Goal: Task Accomplishment & Management: Use online tool/utility

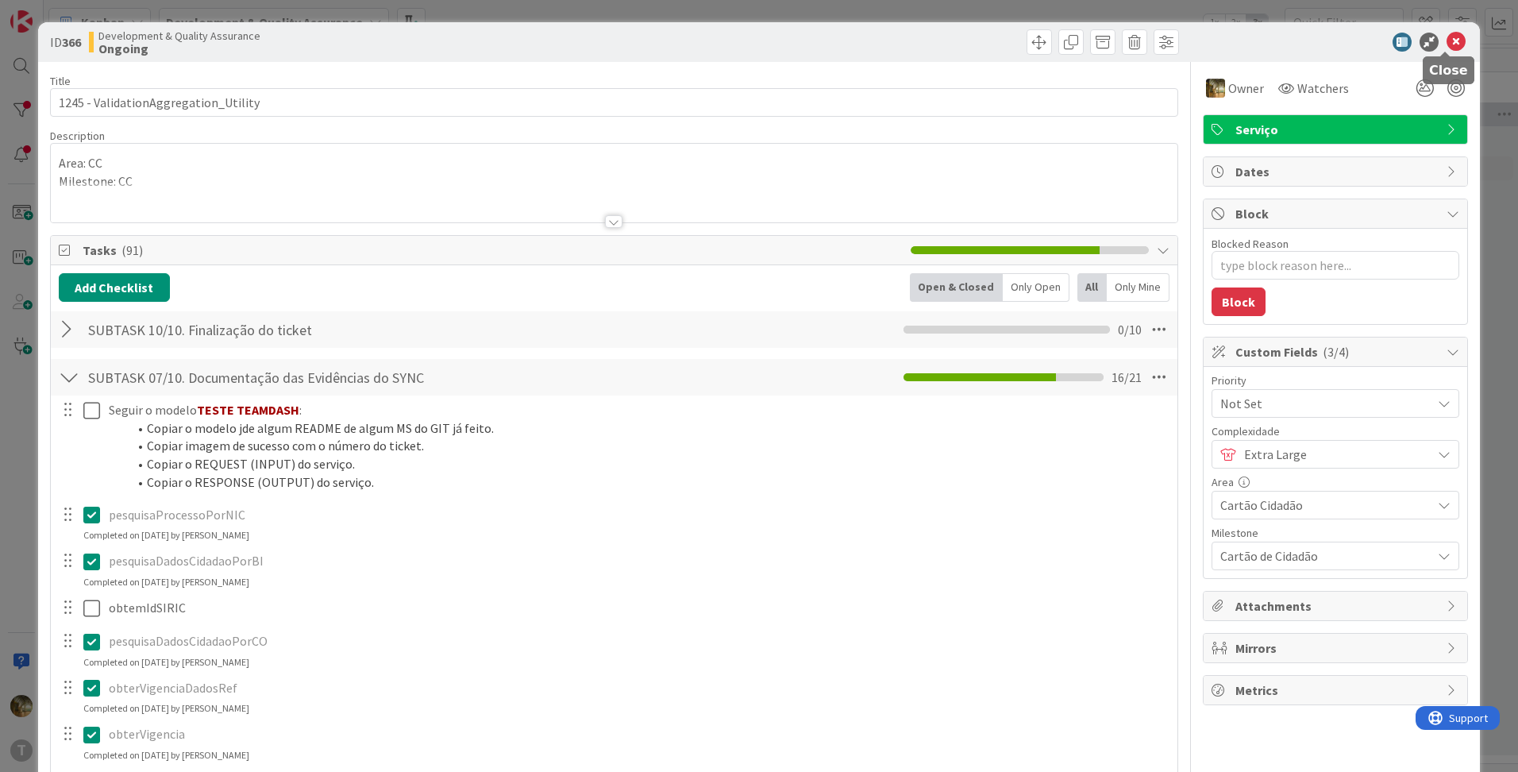
click at [1447, 45] on icon at bounding box center [1456, 42] width 19 height 19
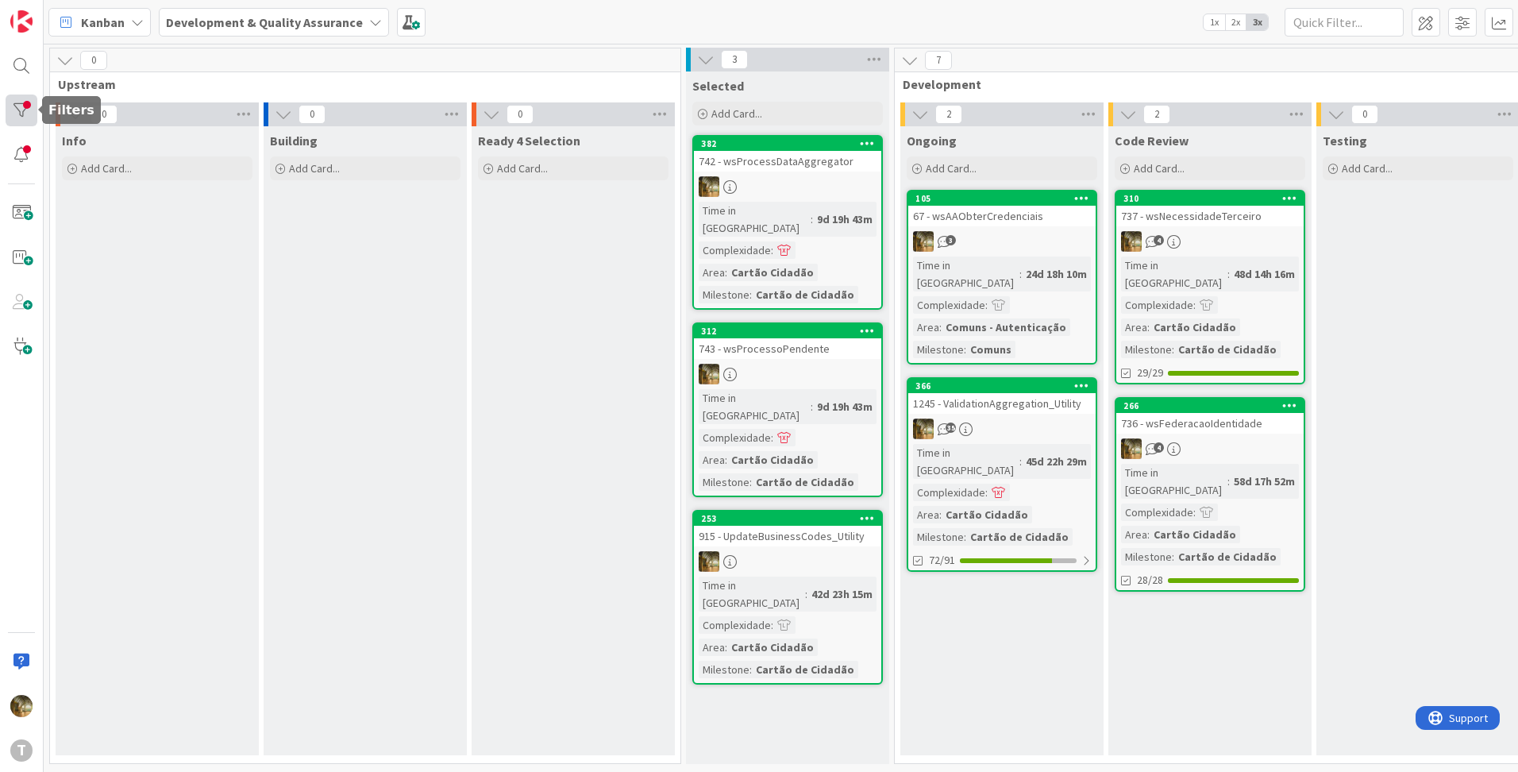
click at [24, 116] on div at bounding box center [22, 111] width 32 height 32
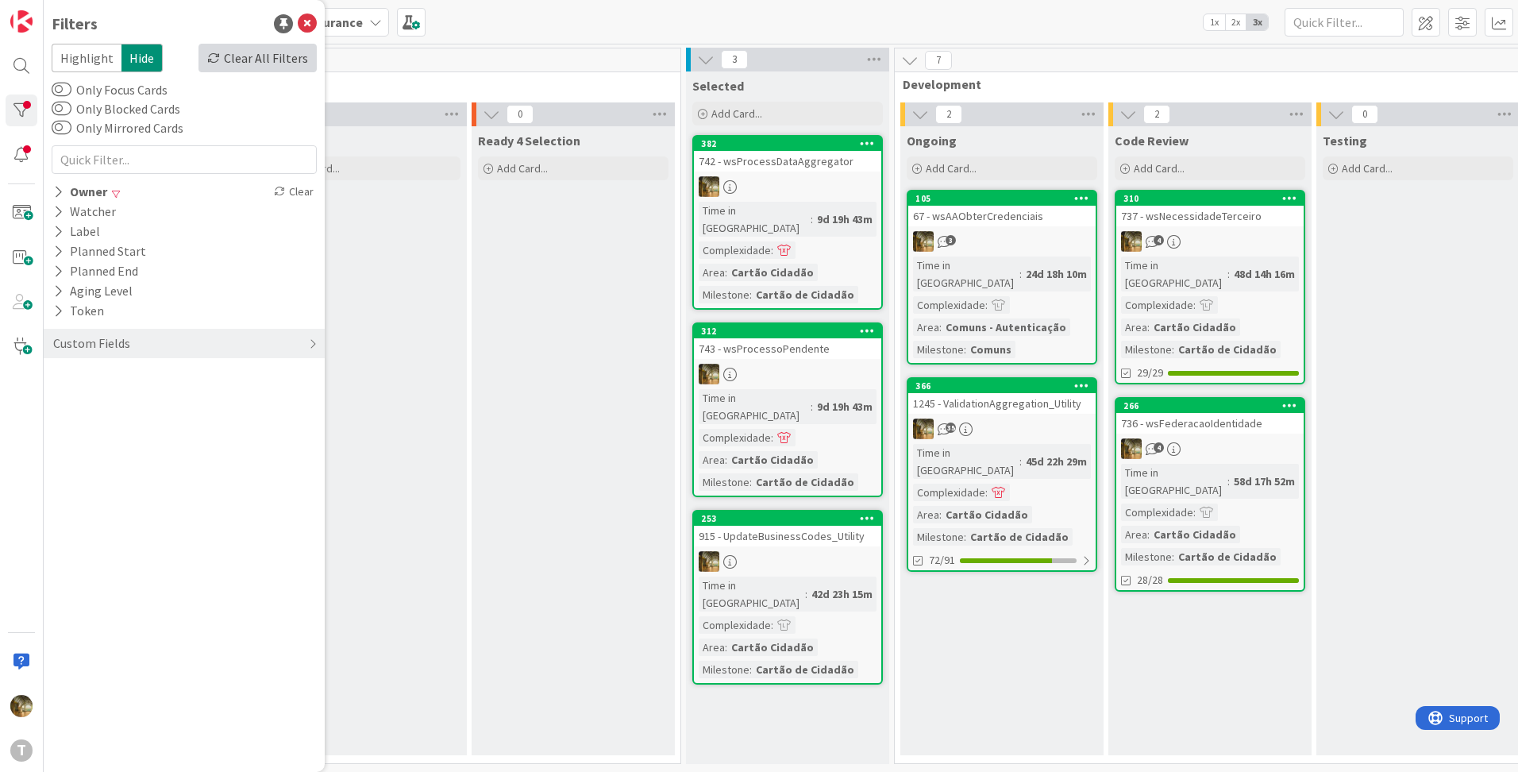
click at [276, 52] on div "Clear All Filters" at bounding box center [258, 58] width 118 height 29
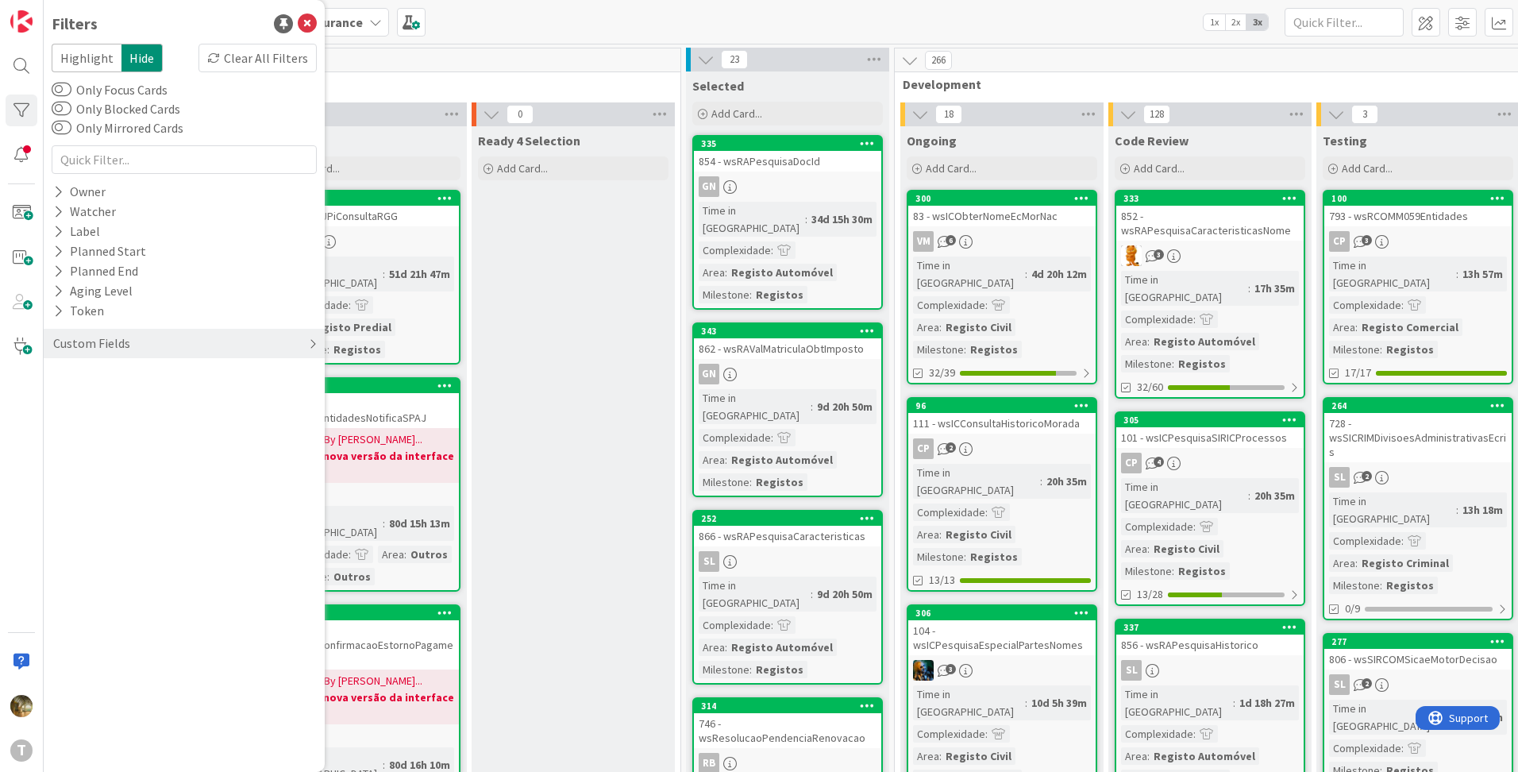
click at [96, 343] on div "Custom Fields" at bounding box center [92, 344] width 80 height 20
click at [75, 438] on button "Milestone" at bounding box center [89, 436] width 75 height 20
click at [98, 519] on span "Cartão de Cidadão" at bounding box center [124, 521] width 98 height 21
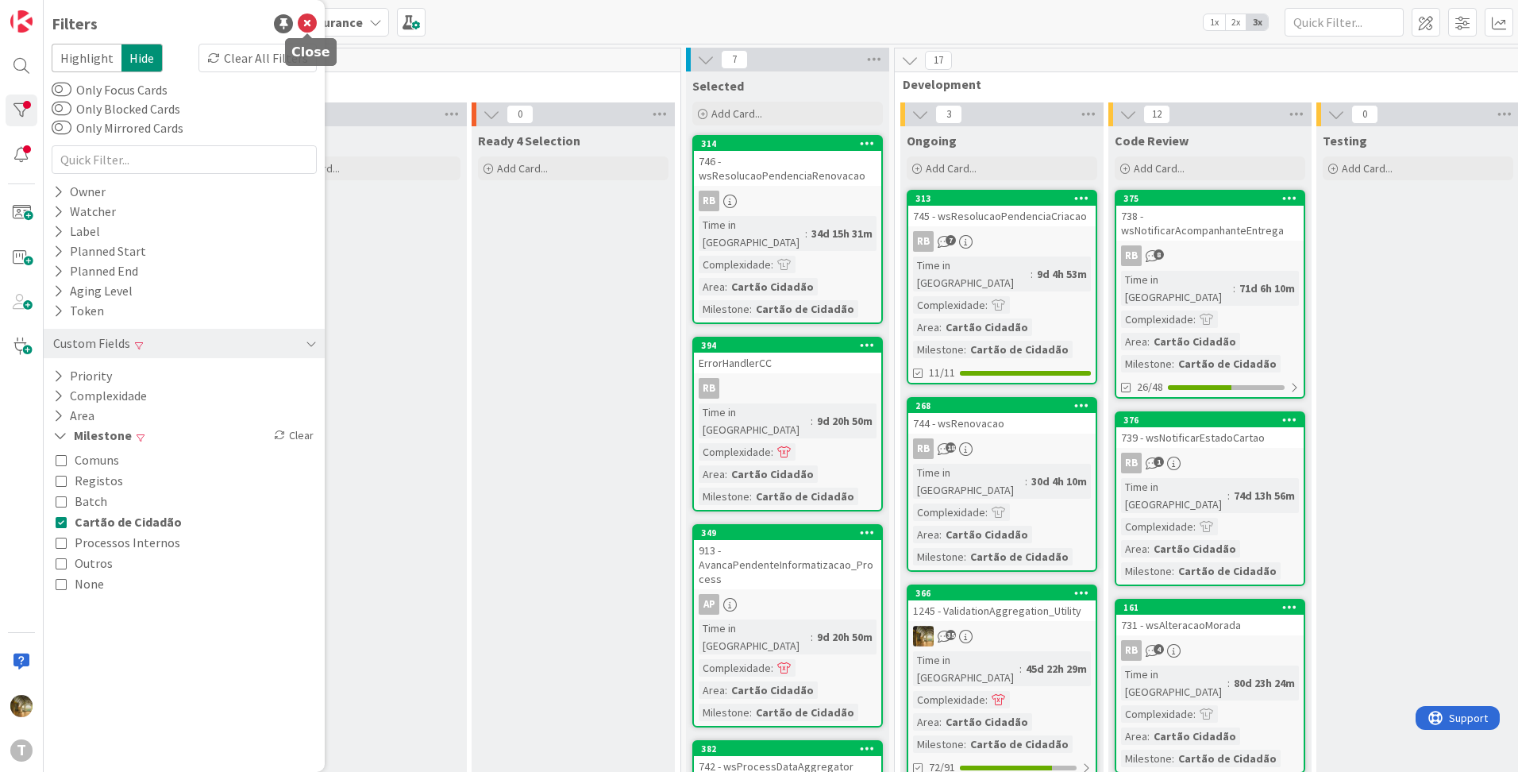
click at [307, 24] on icon at bounding box center [307, 23] width 19 height 19
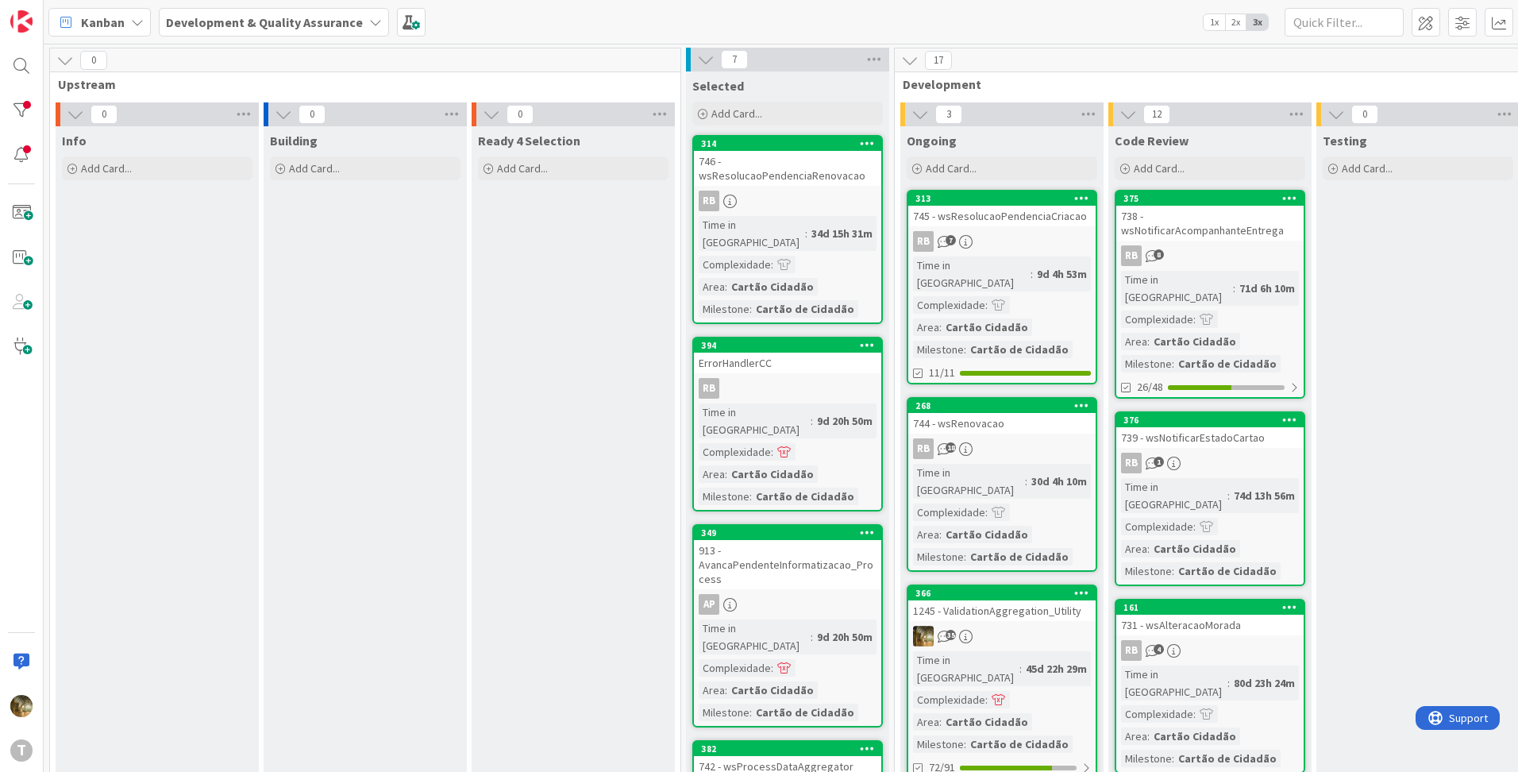
click at [0, 95] on html "T Kanban Development & Quality Assurance 1x 2x 3x 0 Upstream 0 Info Add Card...…" at bounding box center [759, 386] width 1518 height 772
click at [9, 103] on div at bounding box center [22, 111] width 32 height 32
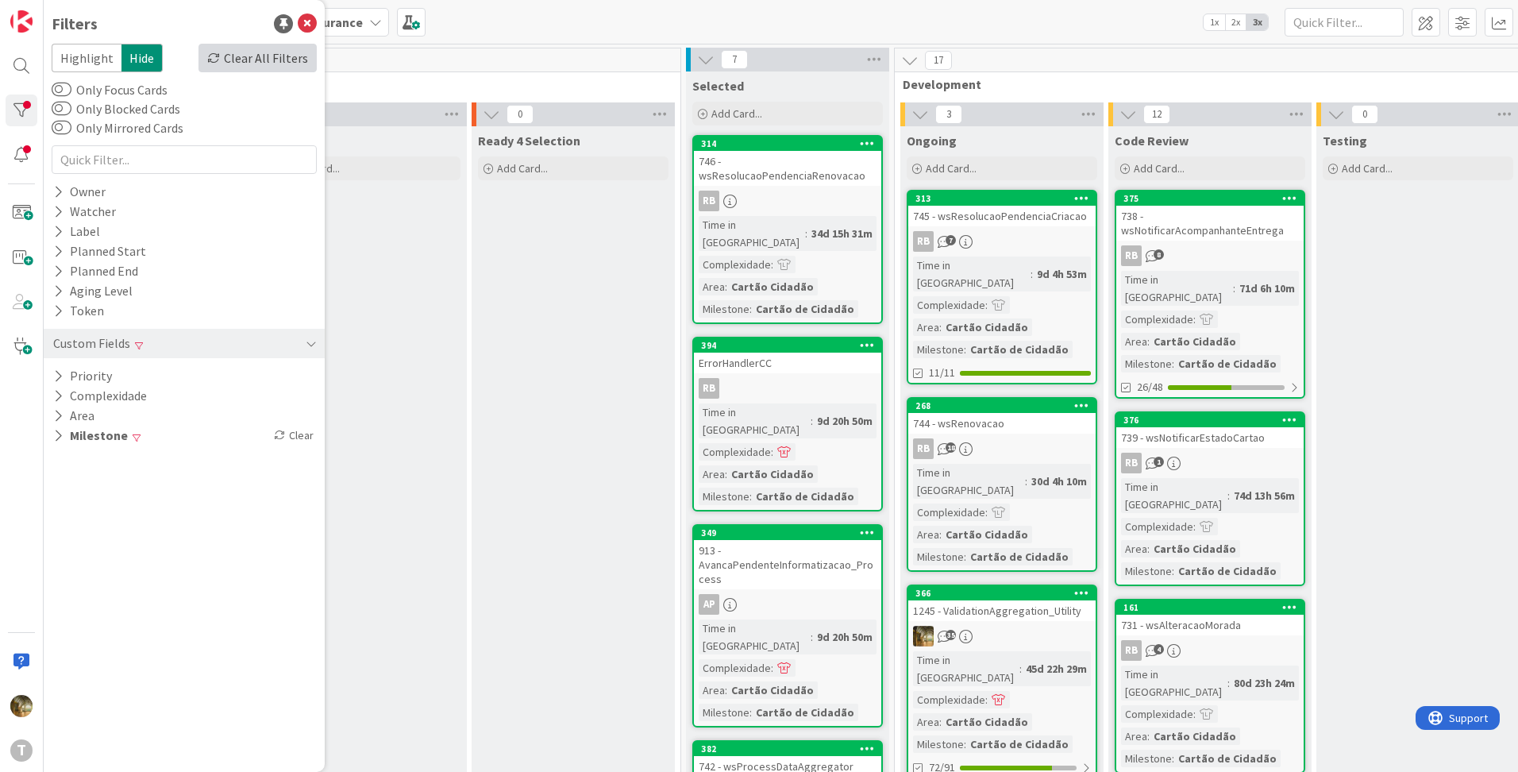
click at [242, 61] on div "Clear All Filters" at bounding box center [258, 58] width 118 height 29
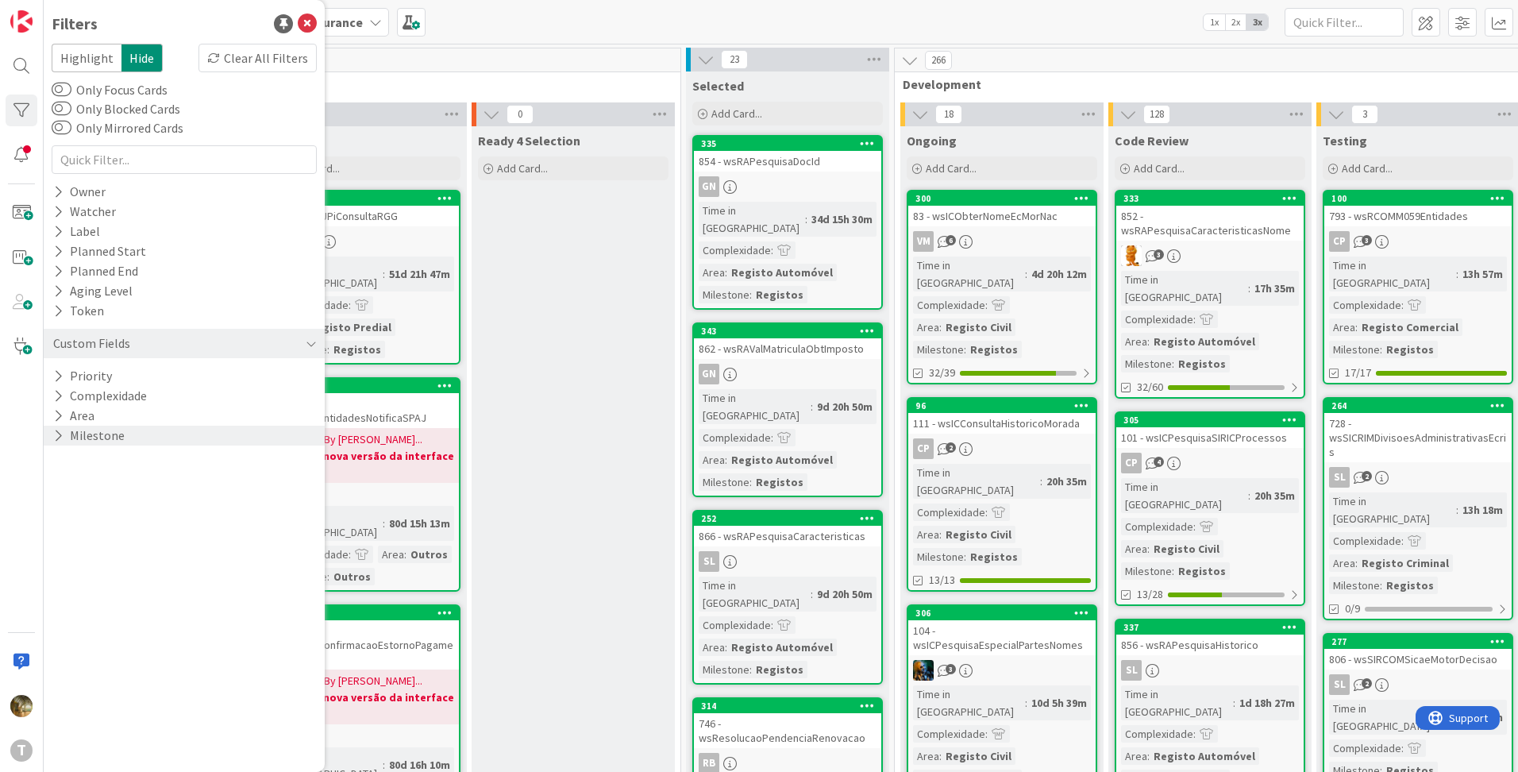
click at [83, 436] on button "Milestone" at bounding box center [89, 436] width 75 height 20
click at [97, 527] on span "Cartão de Cidadão" at bounding box center [124, 521] width 98 height 21
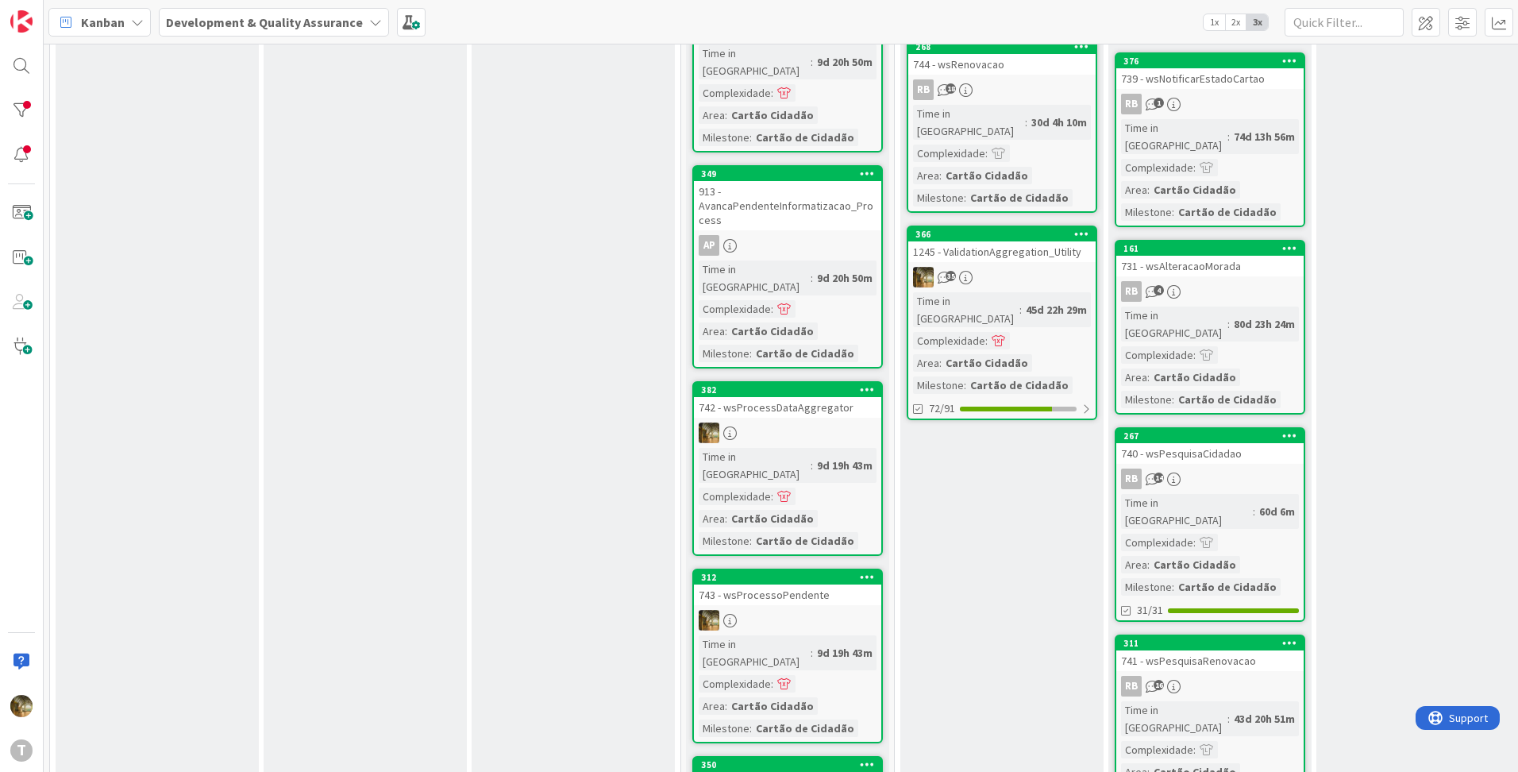
scroll to position [264, 0]
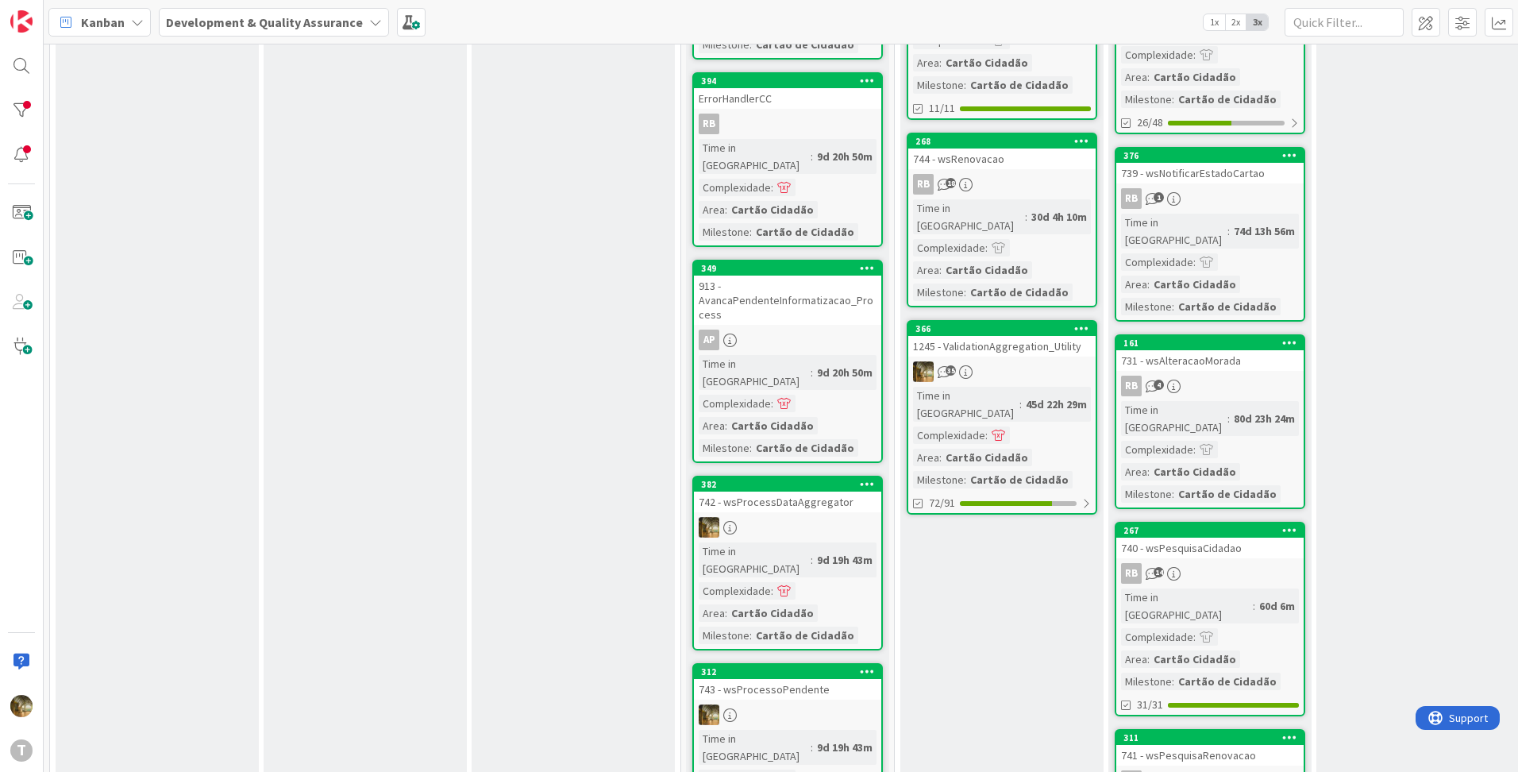
click at [741, 517] on div at bounding box center [787, 527] width 187 height 21
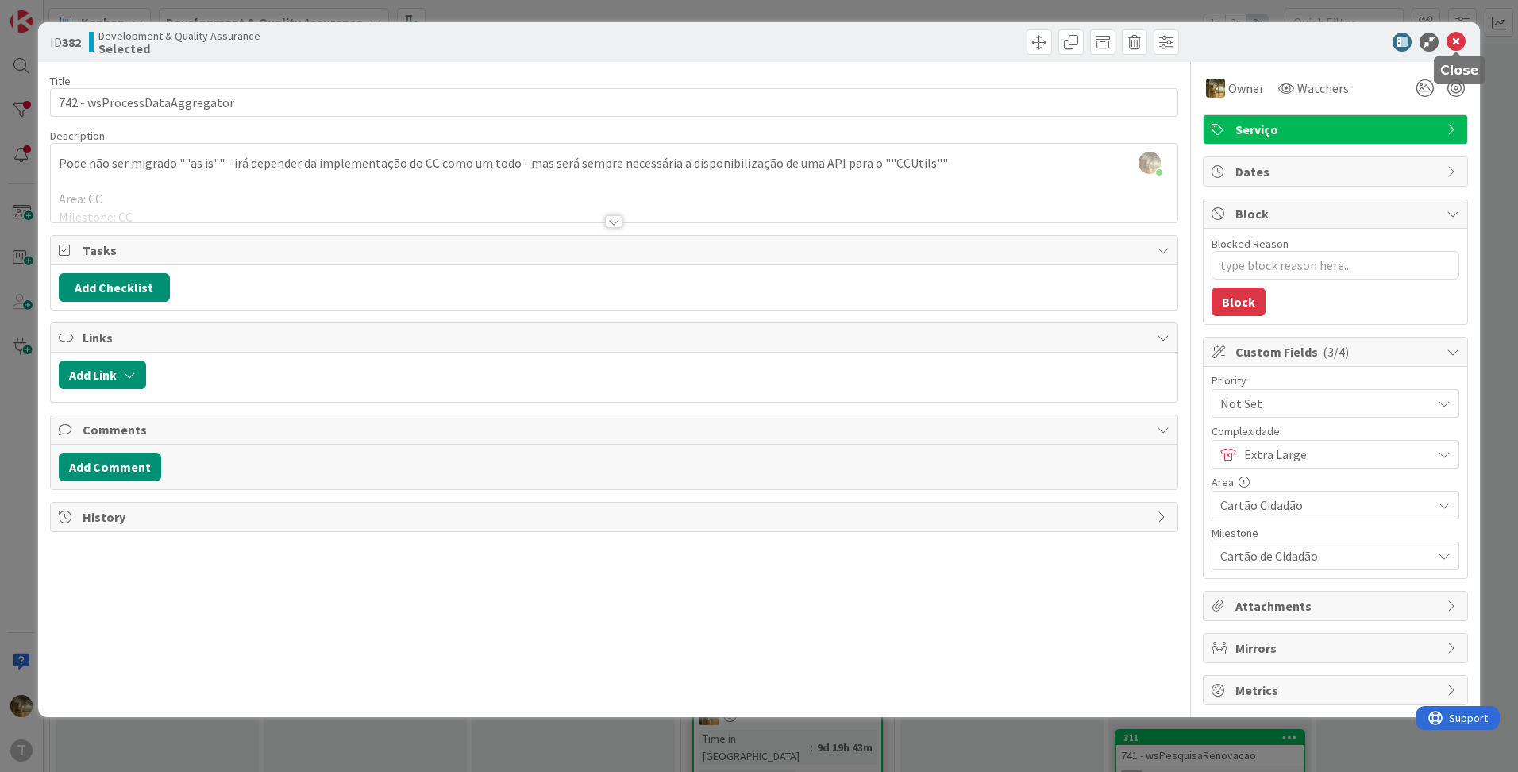
click at [1459, 41] on icon at bounding box center [1456, 42] width 19 height 19
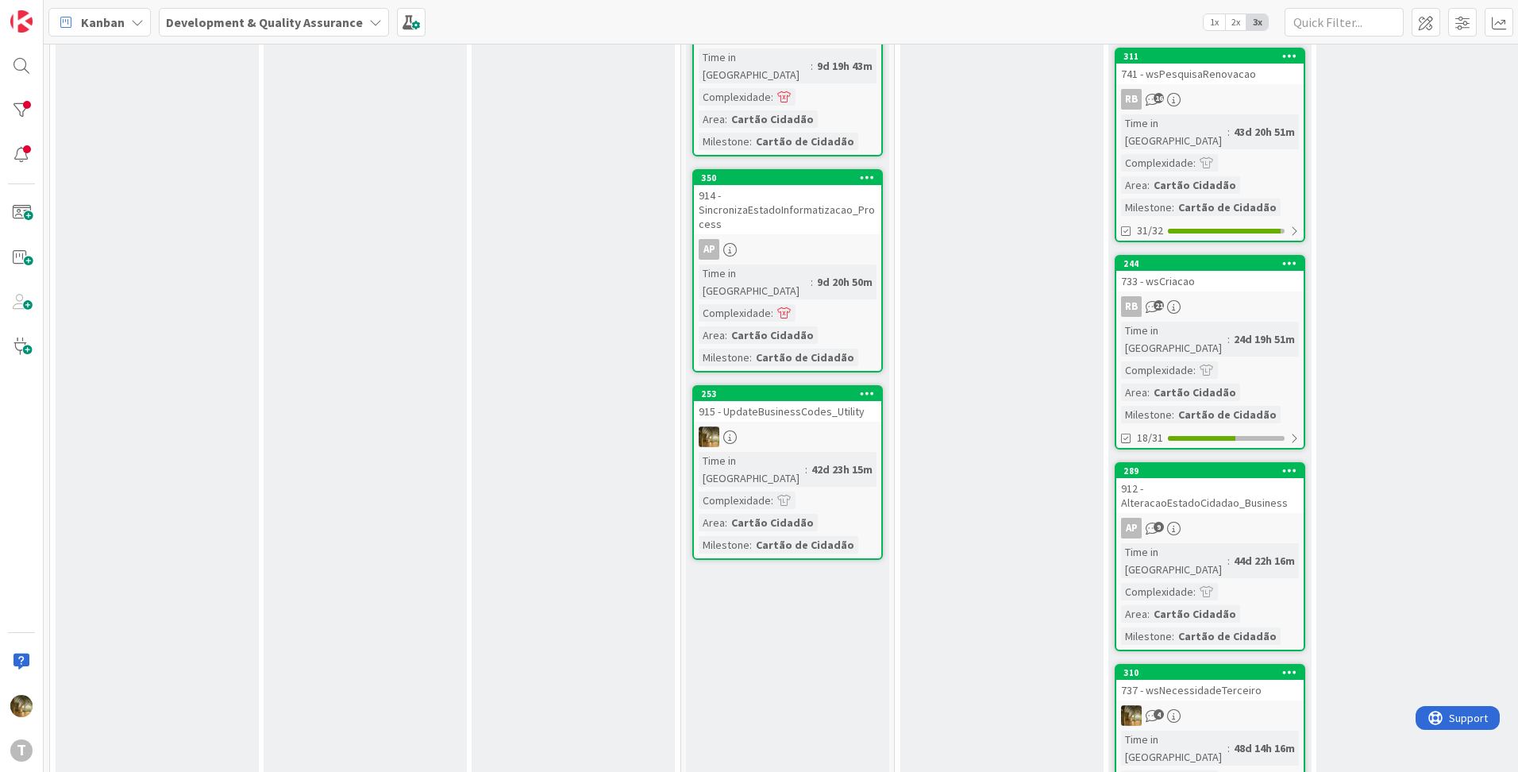
scroll to position [1059, 0]
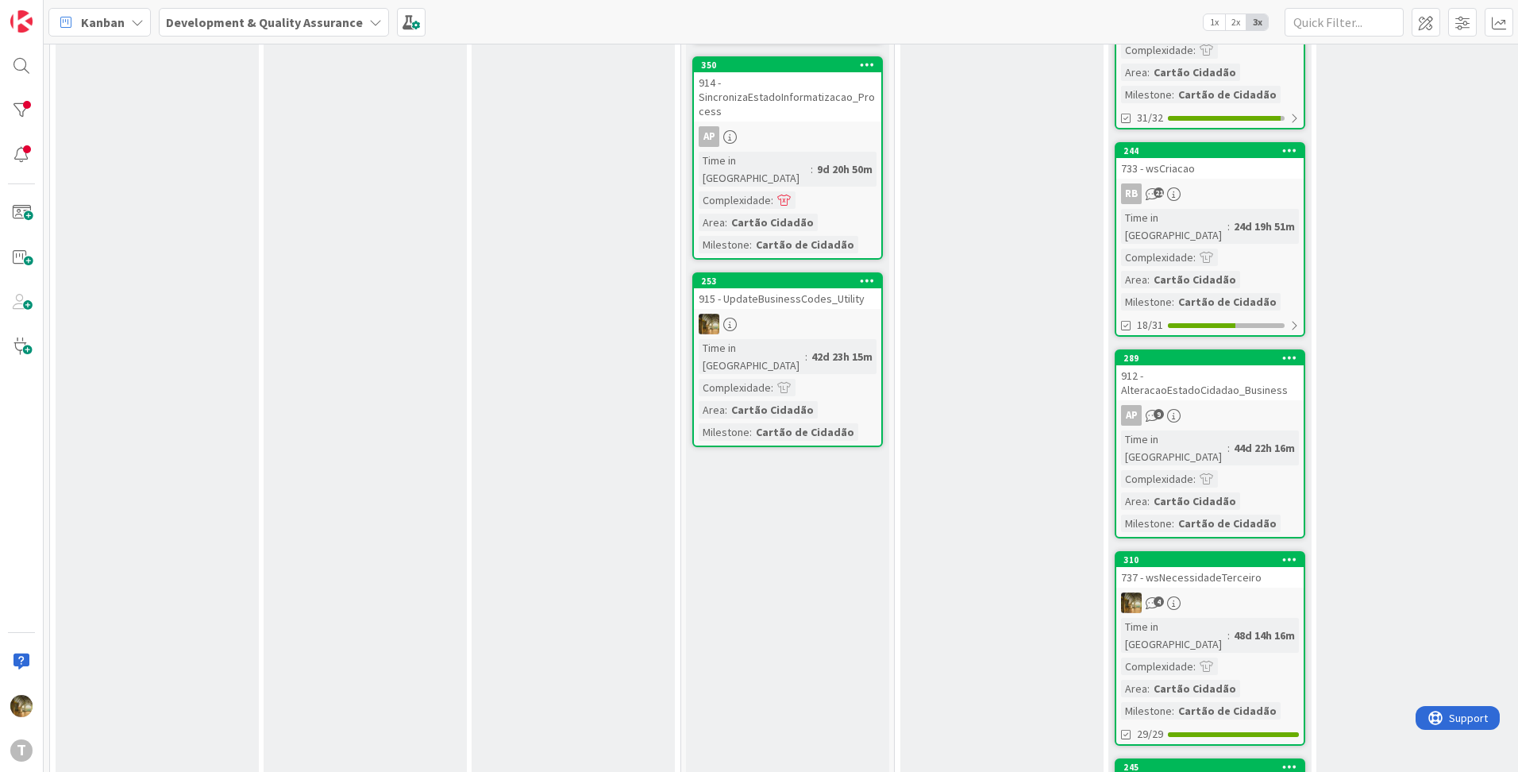
click at [789, 382] on span at bounding box center [784, 387] width 14 height 11
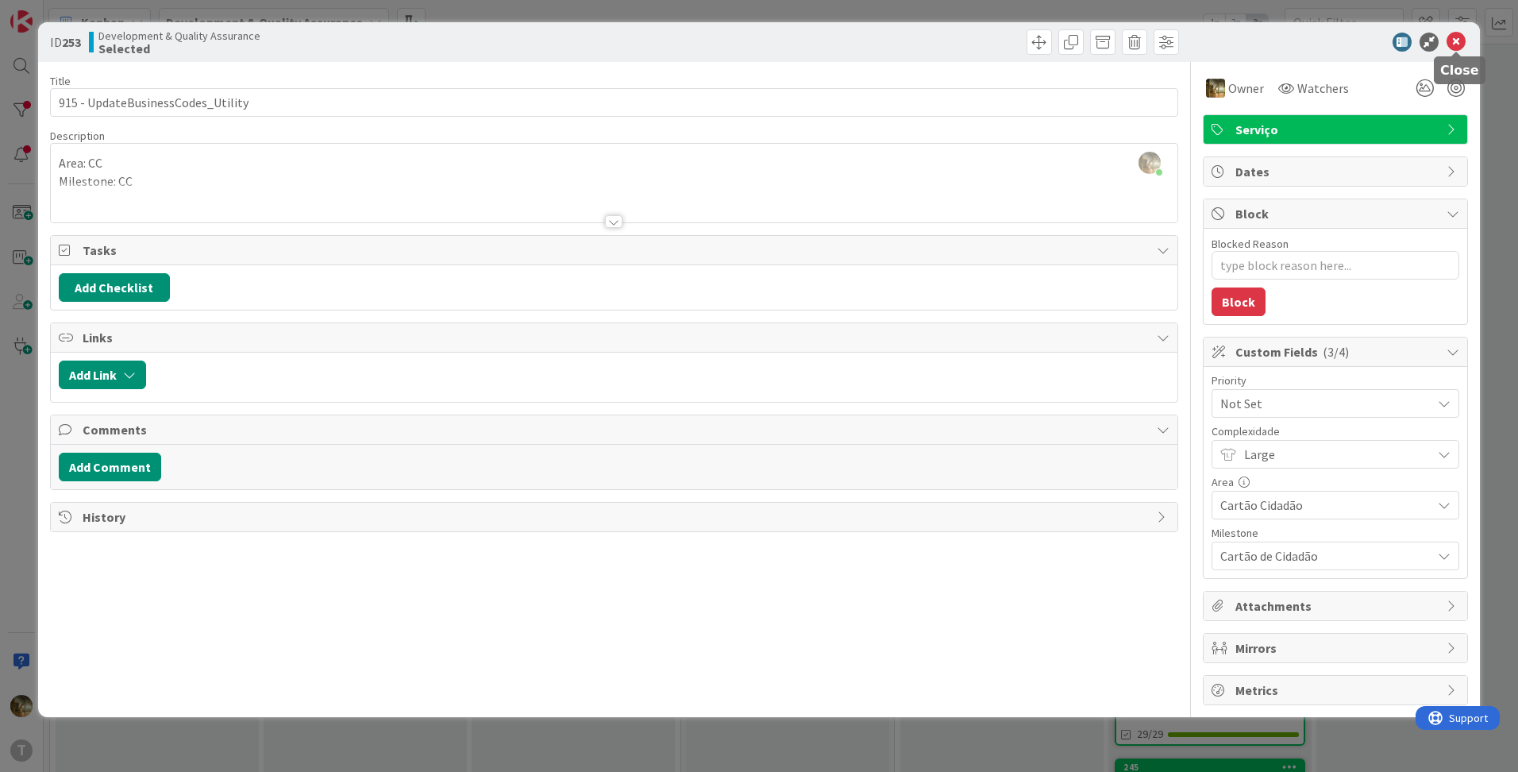
click at [1463, 48] on icon at bounding box center [1456, 42] width 19 height 19
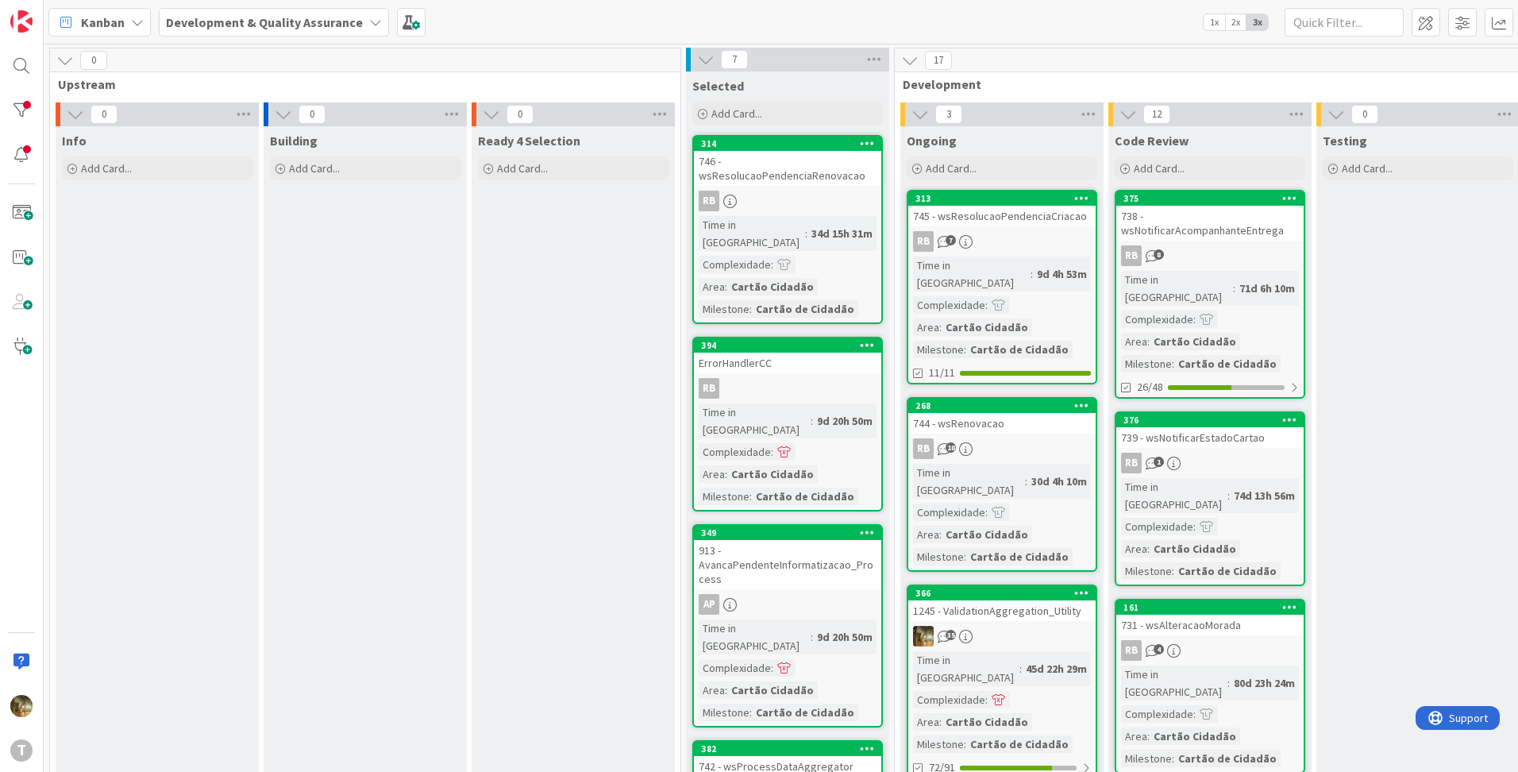
click at [1016, 626] on div "35" at bounding box center [1002, 636] width 187 height 21
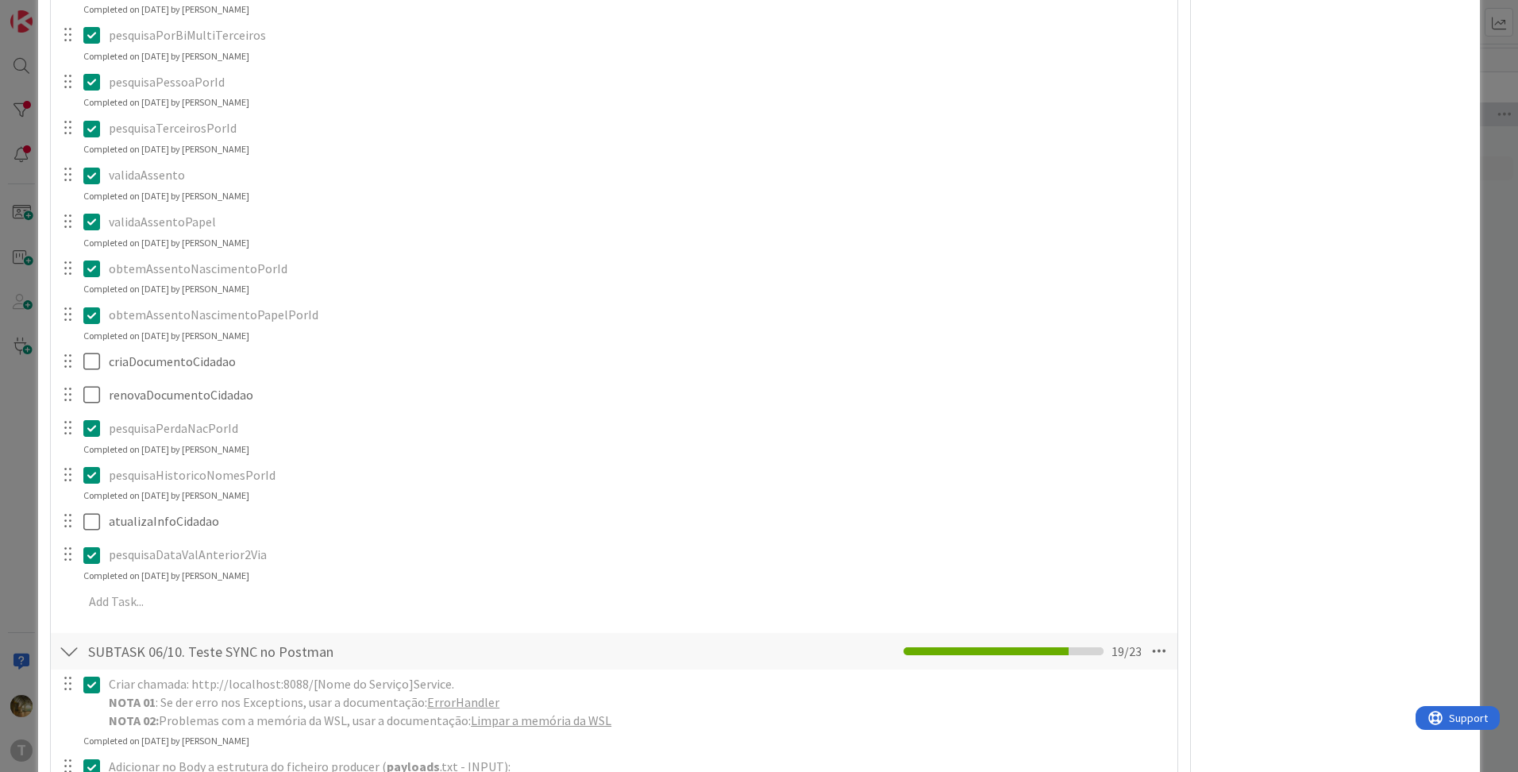
scroll to position [794, 0]
type textarea "x"
